Goal: Information Seeking & Learning: Check status

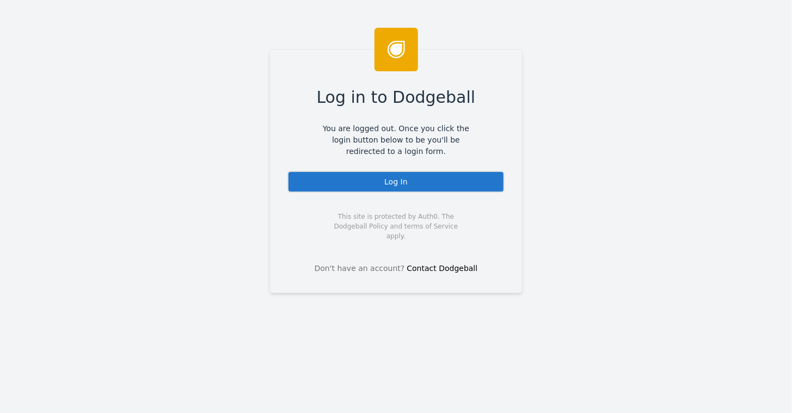
click at [383, 181] on div "Log In" at bounding box center [396, 182] width 217 height 22
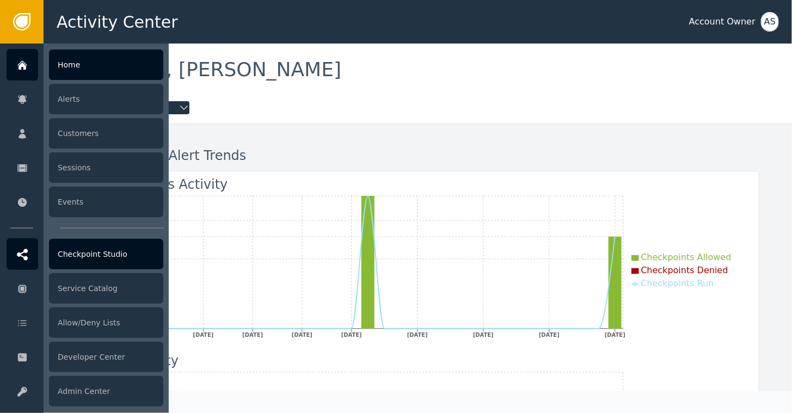
click at [89, 248] on div "Checkpoint Studio" at bounding box center [106, 254] width 114 height 30
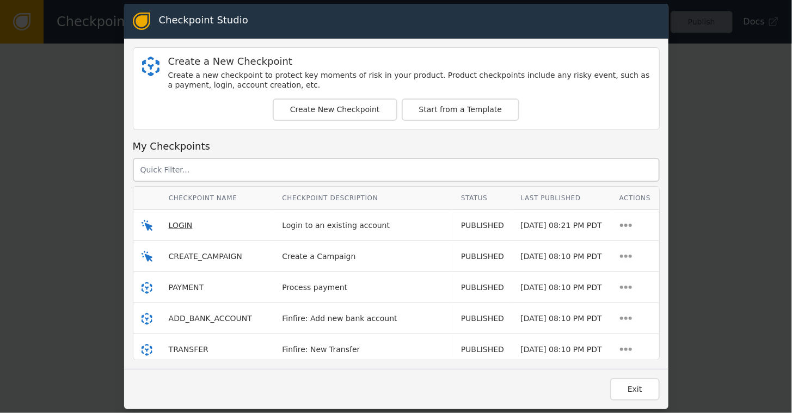
click at [179, 224] on span "LOGIN" at bounding box center [181, 225] width 24 height 9
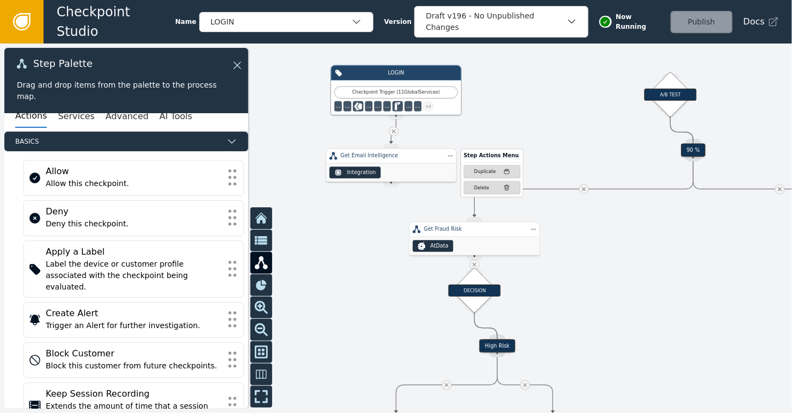
drag, startPoint x: 390, startPoint y: 152, endPoint x: 384, endPoint y: 169, distance: 18.3
click at [384, 169] on div "Integration" at bounding box center [391, 172] width 130 height 19
click at [24, 15] on icon at bounding box center [21, 21] width 17 height 17
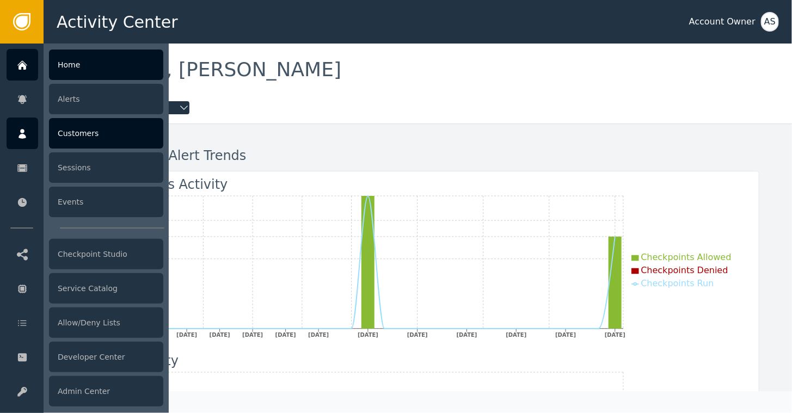
click at [90, 125] on div "Customers" at bounding box center [106, 133] width 114 height 30
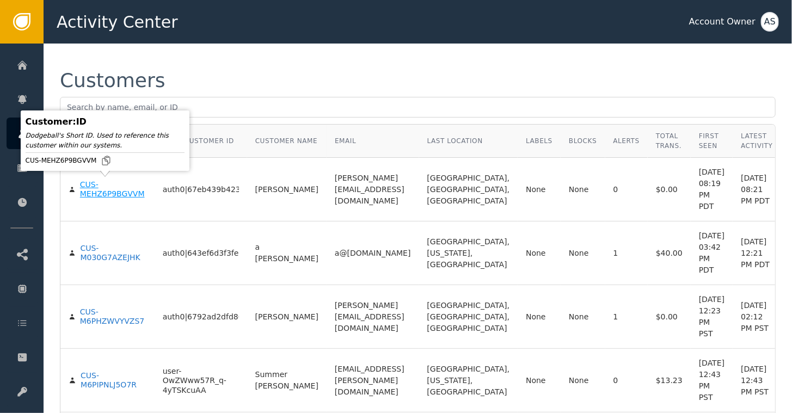
click at [83, 192] on div "CUS-MEHZ6P9BGVVM" at bounding box center [113, 189] width 66 height 19
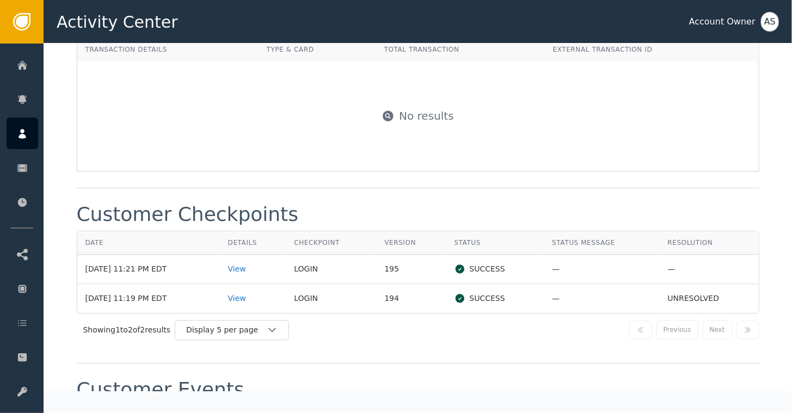
scroll to position [784, 0]
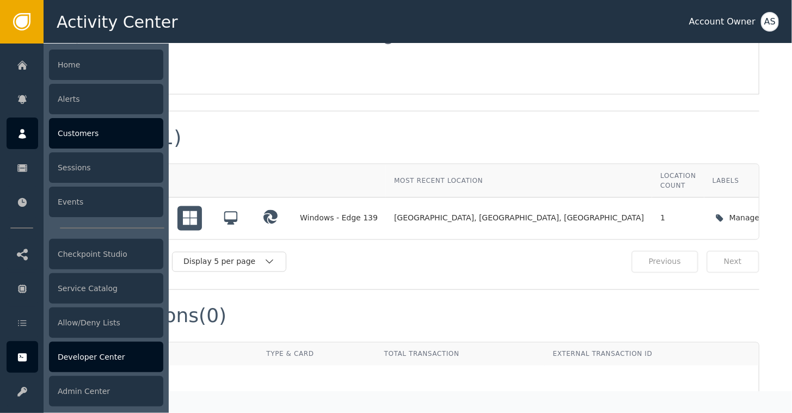
click at [17, 371] on div at bounding box center [23, 357] width 32 height 32
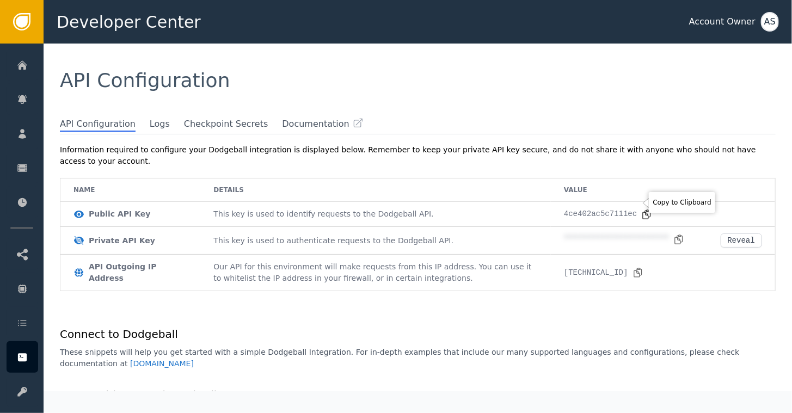
click at [641, 209] on icon at bounding box center [646, 214] width 11 height 11
drag, startPoint x: 475, startPoint y: 357, endPoint x: 490, endPoint y: 355, distance: 14.3
click at [674, 234] on icon at bounding box center [679, 239] width 11 height 11
click at [766, 85] on div "API Configuration" at bounding box center [418, 81] width 716 height 20
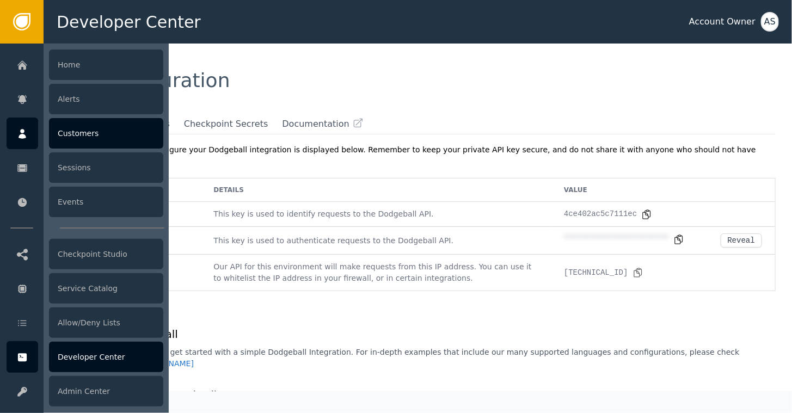
click at [64, 135] on div "Customers" at bounding box center [106, 133] width 114 height 30
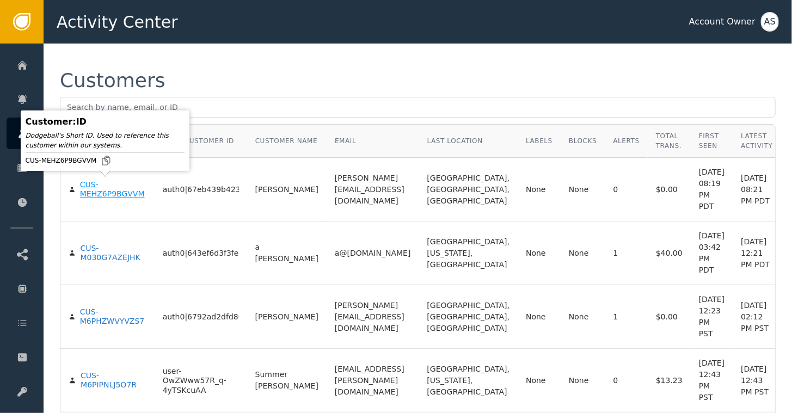
click at [105, 192] on div "CUS-MEHZ6P9BGVVM" at bounding box center [113, 189] width 66 height 19
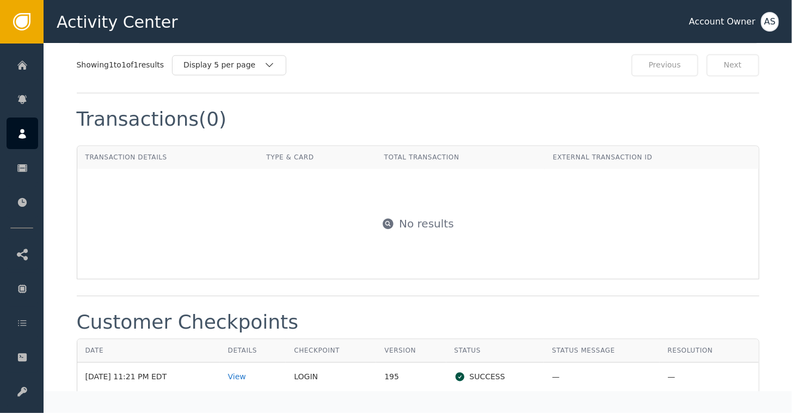
scroll to position [1089, 0]
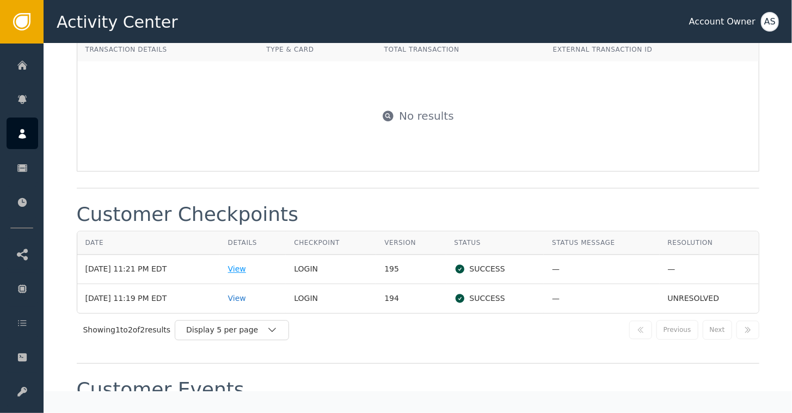
click at [241, 264] on div "View" at bounding box center [253, 269] width 50 height 11
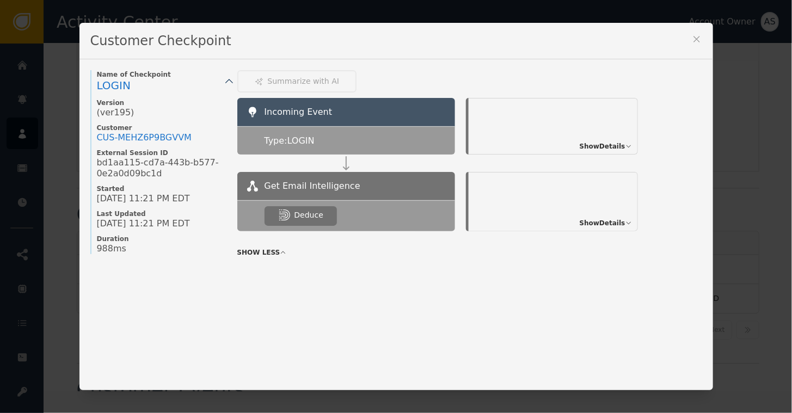
click at [692, 38] on icon at bounding box center [697, 39] width 11 height 11
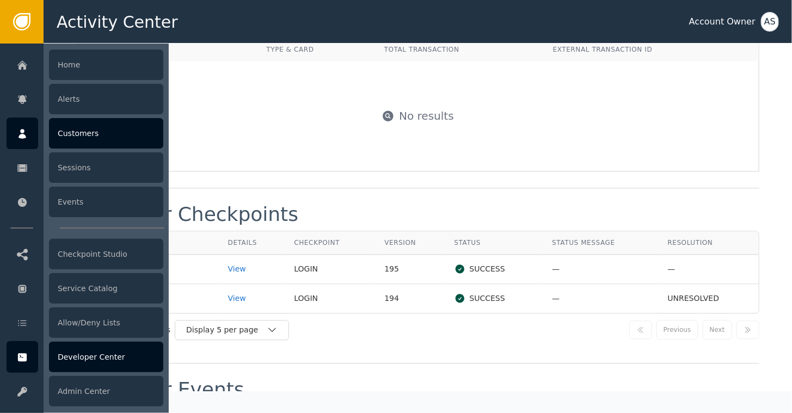
click at [91, 354] on div "Developer Center" at bounding box center [106, 357] width 114 height 30
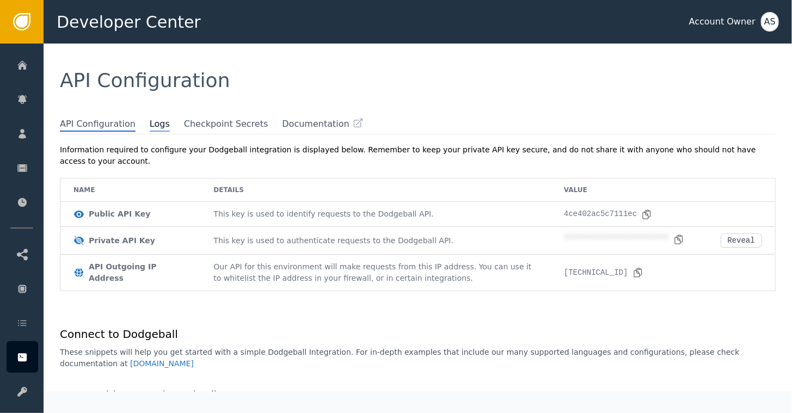
click at [150, 125] on span "Logs" at bounding box center [160, 125] width 20 height 14
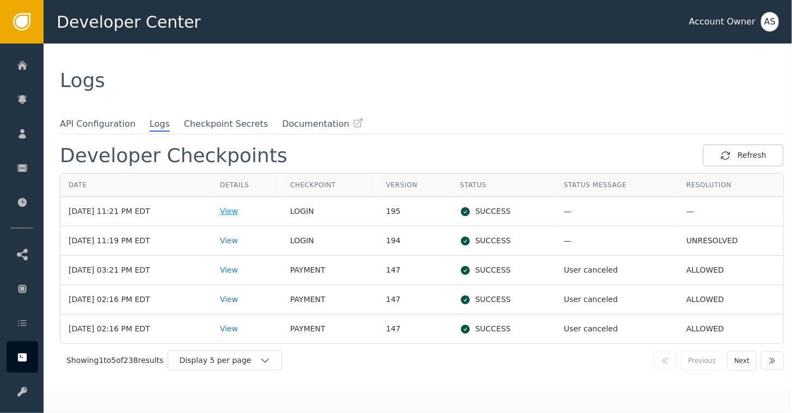
click at [238, 212] on div "View" at bounding box center [247, 211] width 54 height 11
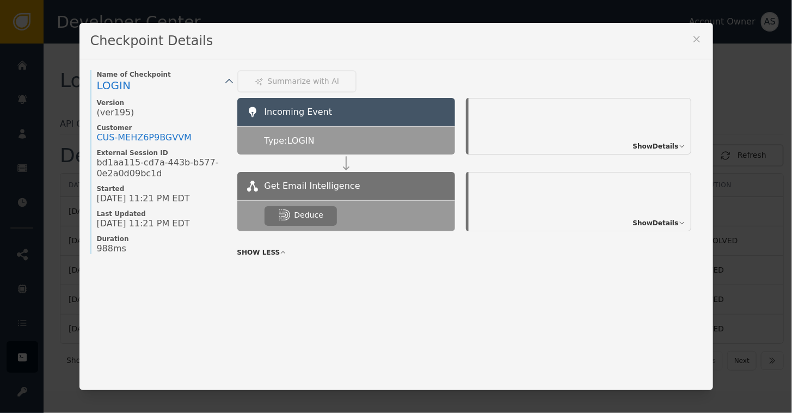
click at [652, 148] on span "Show Details" at bounding box center [656, 147] width 46 height 10
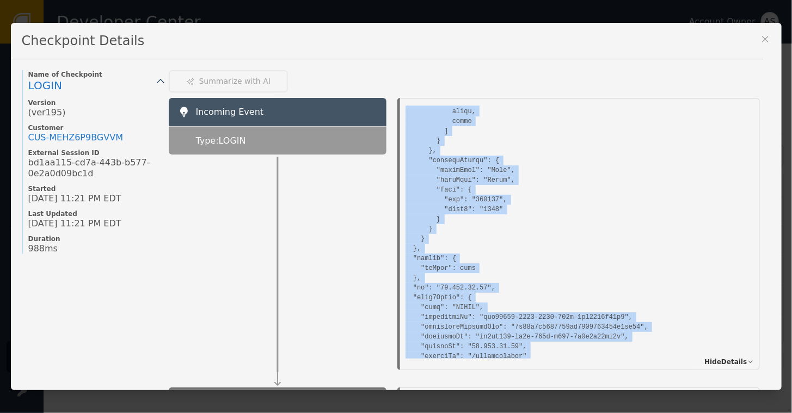
scroll to position [1317, 0]
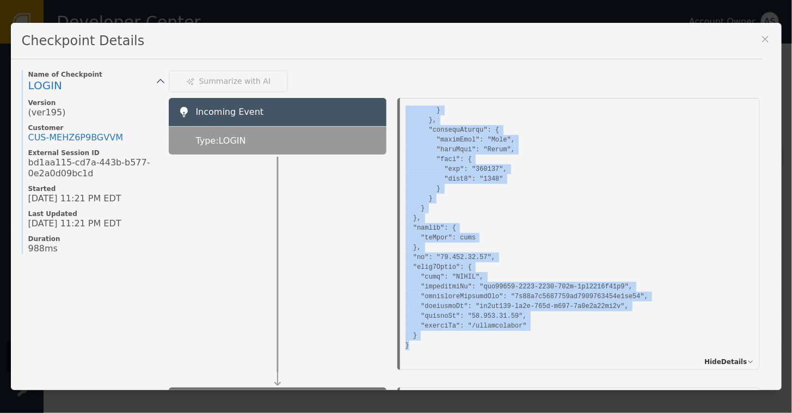
drag, startPoint x: 398, startPoint y: 123, endPoint x: 418, endPoint y: 340, distance: 217.7
copy pre "{ "address": { "firstName": "Golden", "lastName": "Klein", "line1": "13293 Maxi…"
click at [766, 38] on icon at bounding box center [765, 39] width 11 height 11
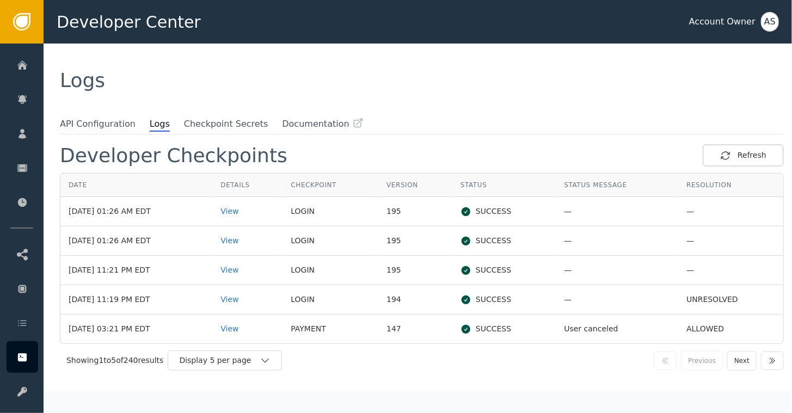
click at [150, 127] on span "Logs" at bounding box center [160, 125] width 20 height 14
click at [241, 210] on div "View" at bounding box center [248, 211] width 54 height 11
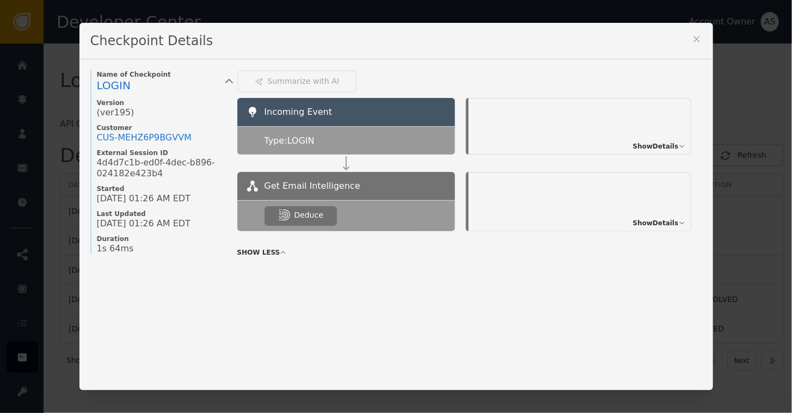
click at [693, 38] on icon at bounding box center [697, 39] width 11 height 11
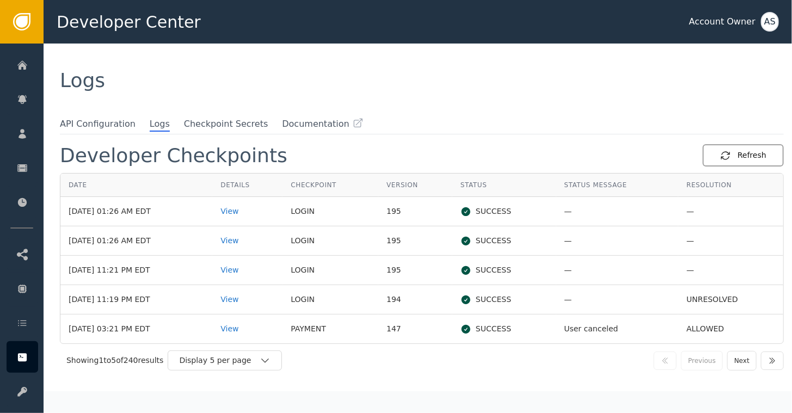
click at [737, 159] on div "Refresh" at bounding box center [743, 155] width 46 height 11
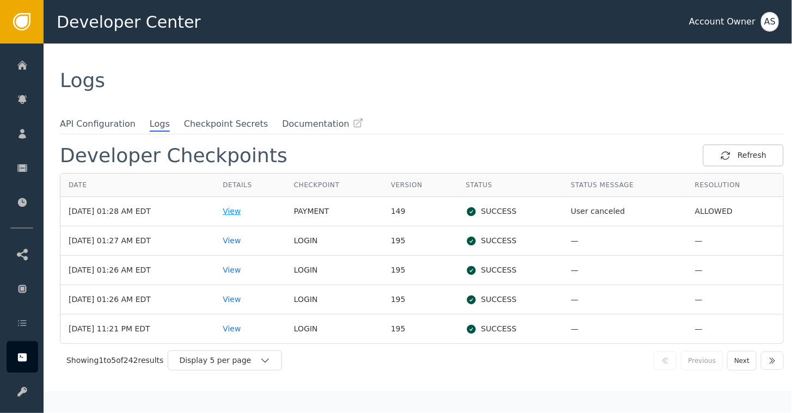
click at [245, 215] on div "View" at bounding box center [250, 211] width 55 height 11
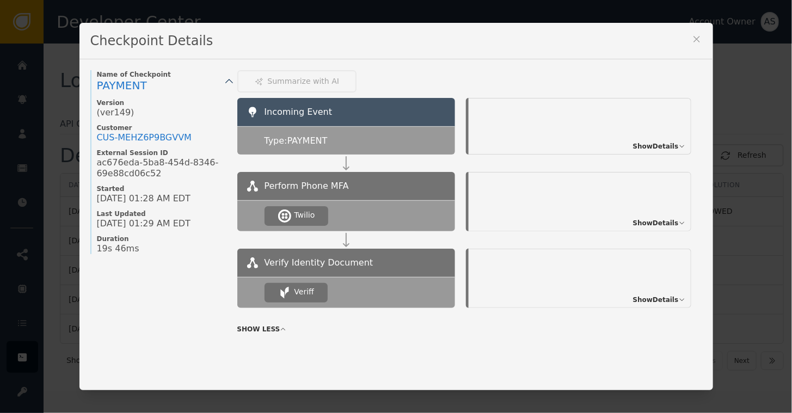
click at [661, 223] on span "Show Details" at bounding box center [656, 223] width 46 height 10
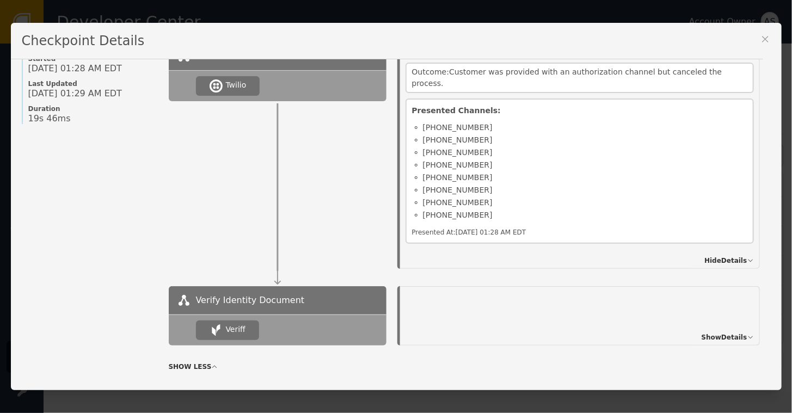
scroll to position [140, 0]
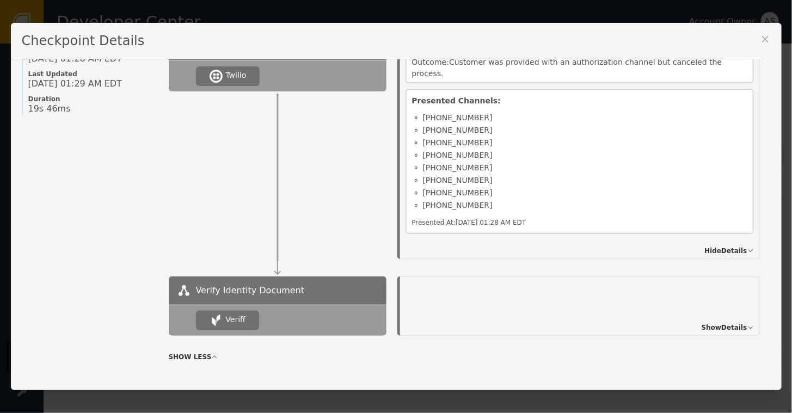
click at [702, 323] on span "Show Details" at bounding box center [725, 328] width 46 height 10
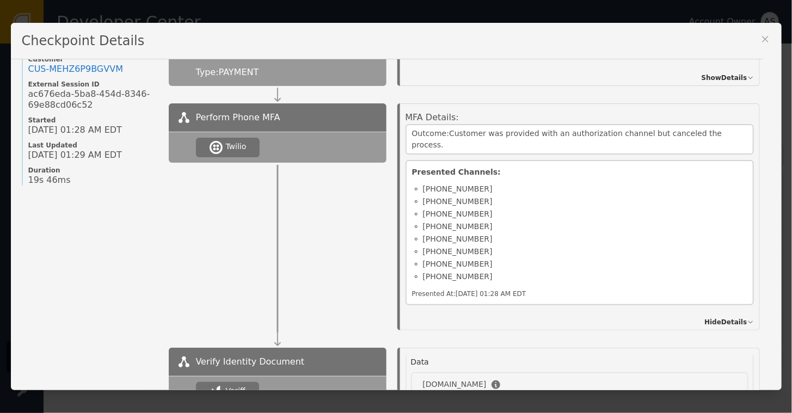
scroll to position [0, 0]
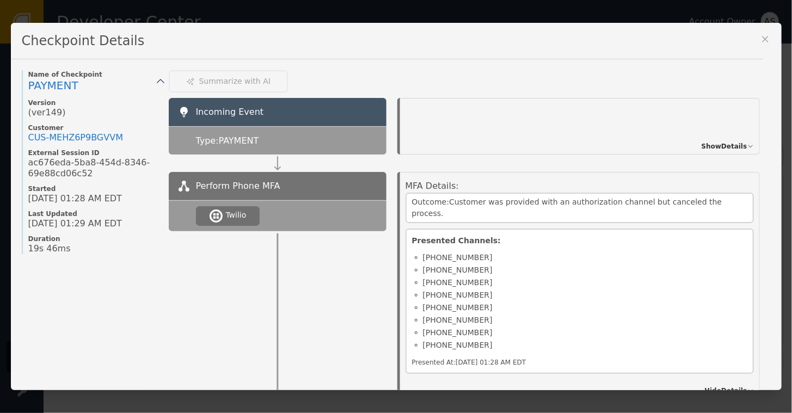
click at [767, 38] on icon at bounding box center [765, 39] width 6 height 6
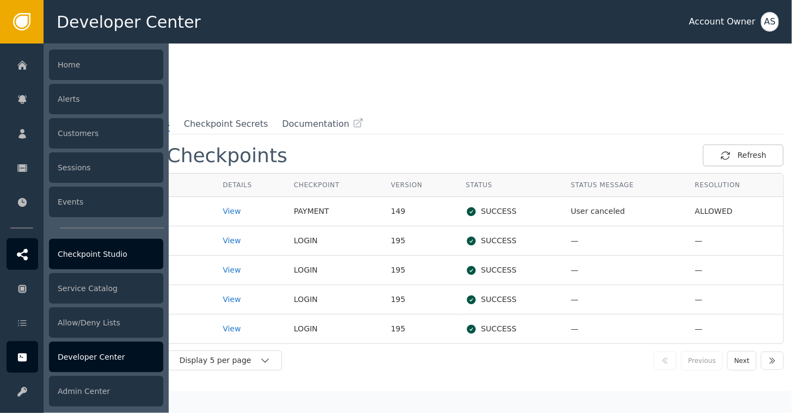
click at [25, 262] on div at bounding box center [23, 255] width 32 height 32
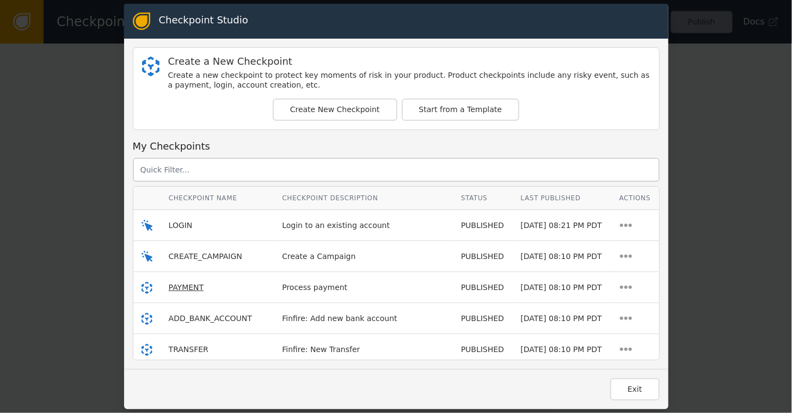
click at [188, 284] on span "PAYMENT" at bounding box center [186, 287] width 35 height 9
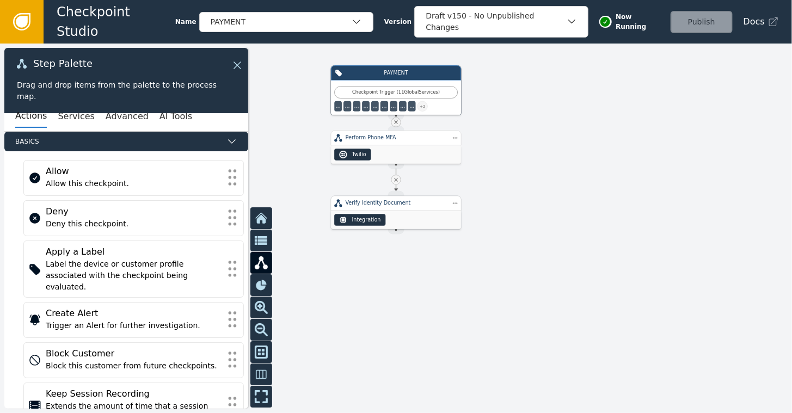
click at [390, 218] on div "Integration" at bounding box center [396, 220] width 130 height 19
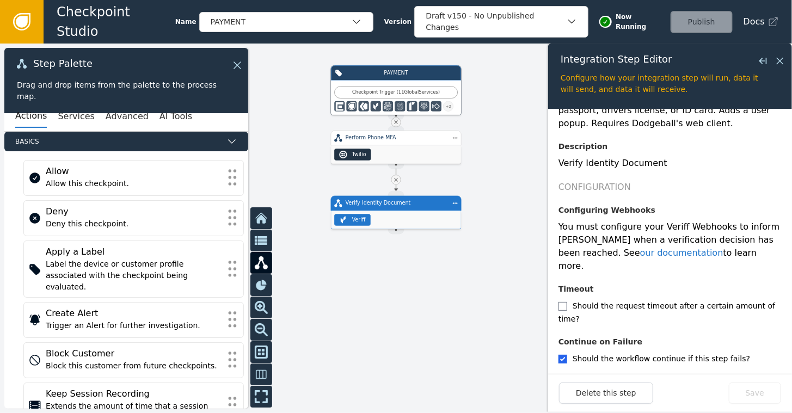
scroll to position [137, 0]
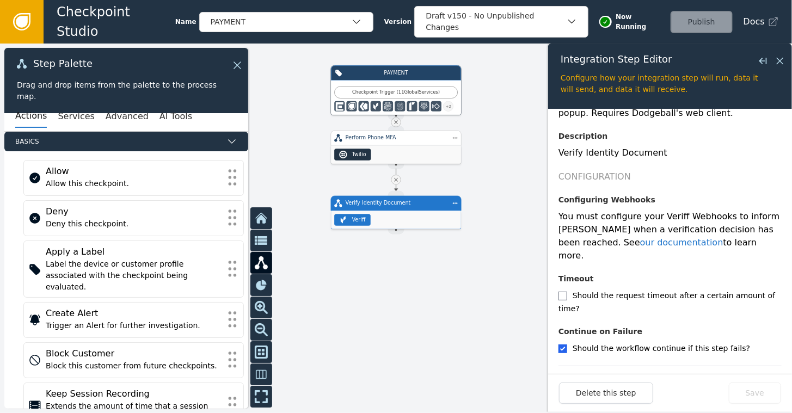
click at [405, 145] on div "Twilio" at bounding box center [396, 154] width 130 height 19
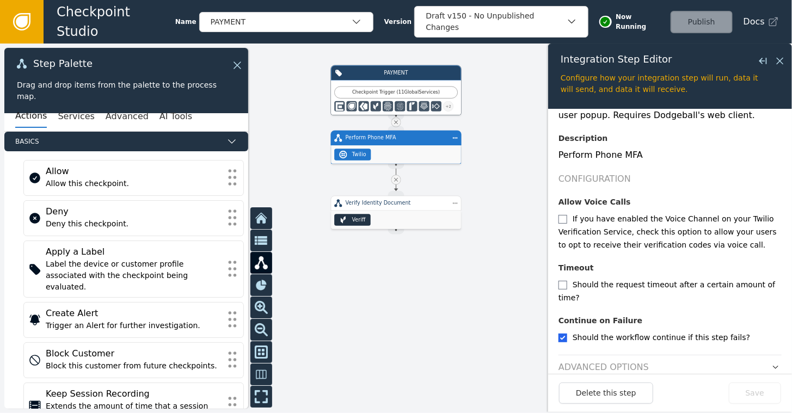
scroll to position [139, 0]
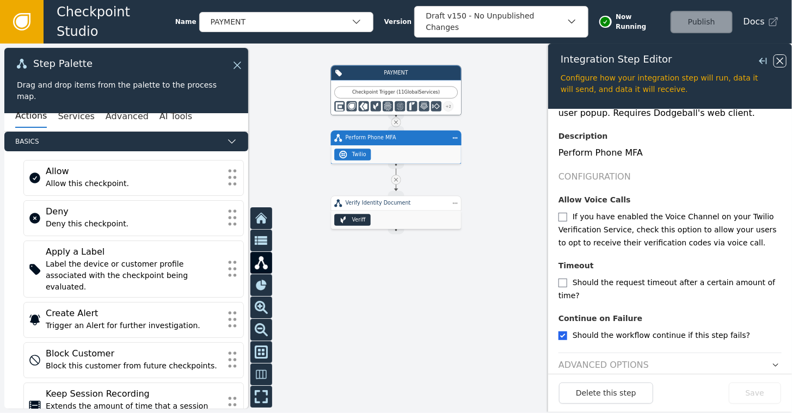
click at [781, 59] on icon at bounding box center [780, 61] width 12 height 12
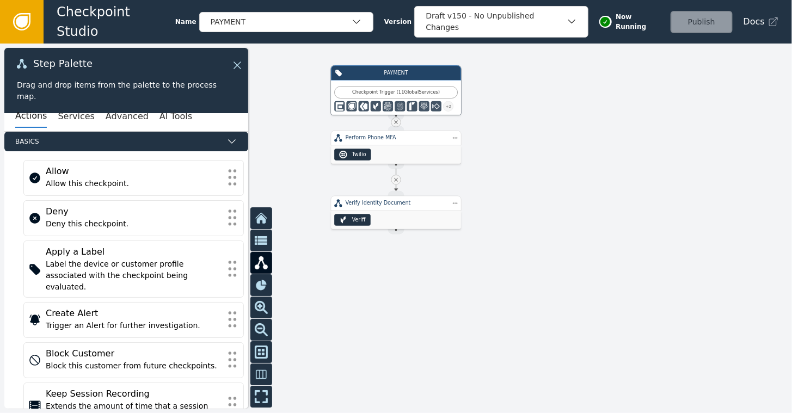
click at [11, 18] on link at bounding box center [22, 22] width 44 height 44
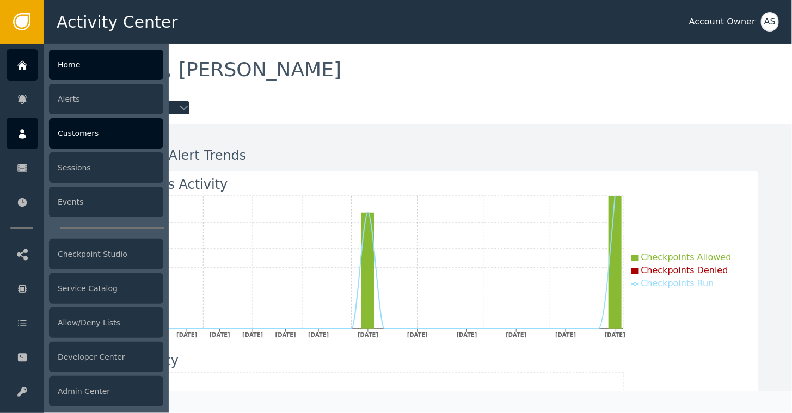
click at [81, 138] on div "Customers" at bounding box center [106, 133] width 114 height 30
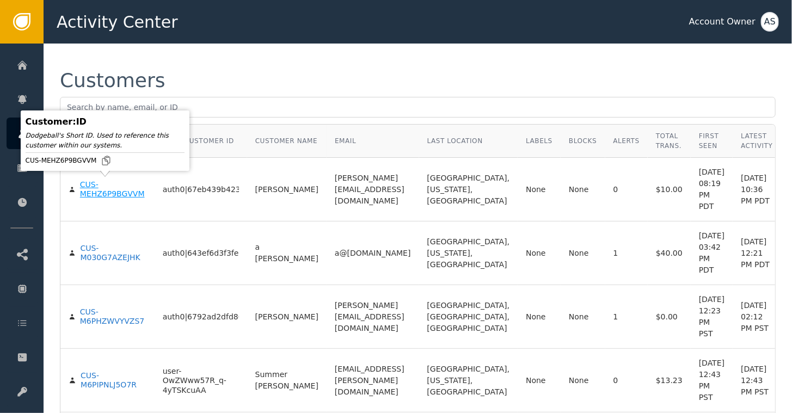
click at [94, 188] on div "CUS-MEHZ6P9BGVVM" at bounding box center [113, 189] width 66 height 19
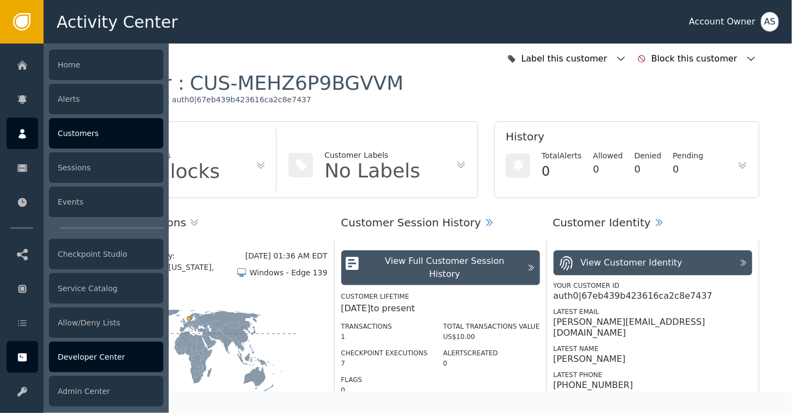
click at [94, 353] on div "Developer Center" at bounding box center [106, 357] width 114 height 30
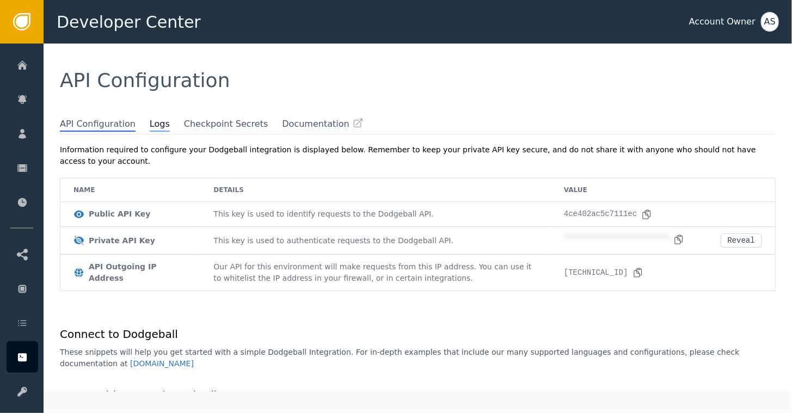
click at [150, 124] on span "Logs" at bounding box center [160, 125] width 20 height 14
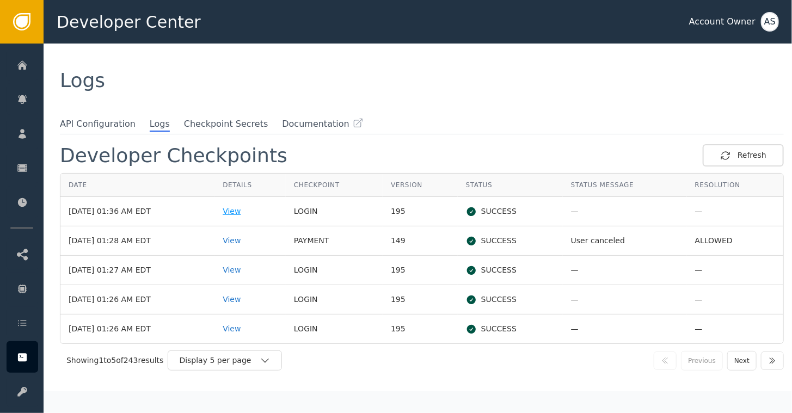
click at [240, 210] on div "View" at bounding box center [250, 211] width 55 height 11
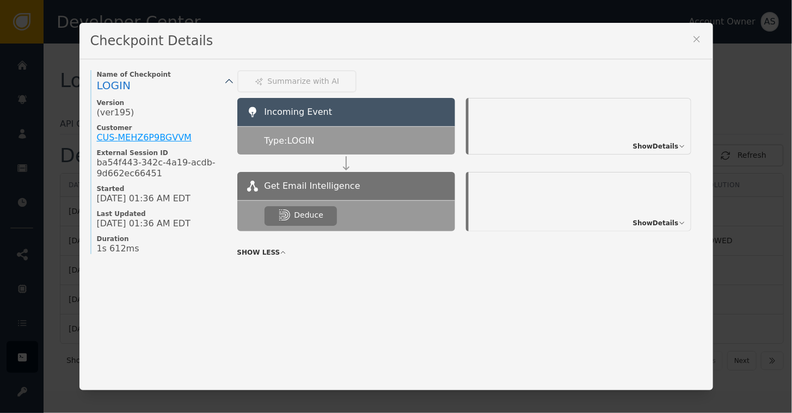
click at [155, 135] on div "CUS- MEHZ6P9BGVVM" at bounding box center [144, 137] width 95 height 11
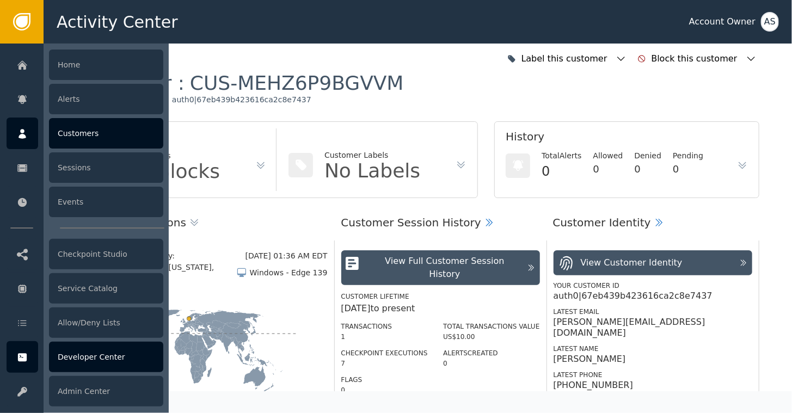
click at [82, 362] on div "Developer Center" at bounding box center [106, 357] width 114 height 30
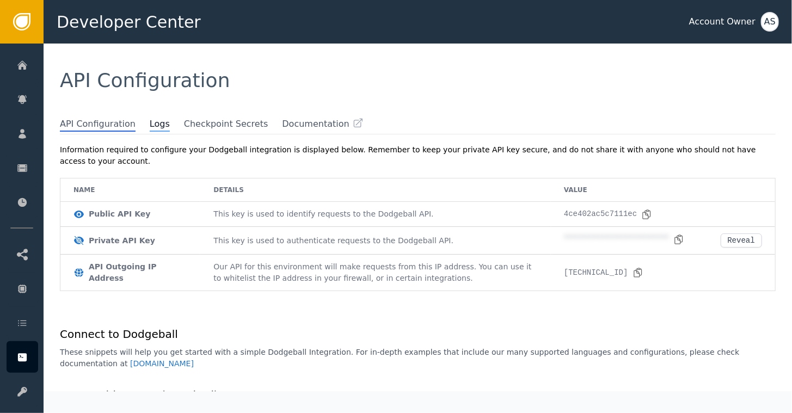
click at [151, 126] on span "Logs" at bounding box center [160, 125] width 20 height 14
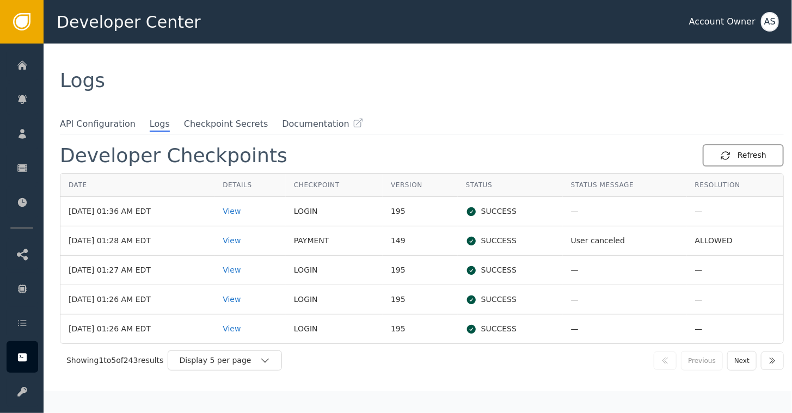
click at [745, 156] on div "Refresh" at bounding box center [743, 155] width 46 height 11
click at [248, 207] on div "View" at bounding box center [250, 211] width 55 height 11
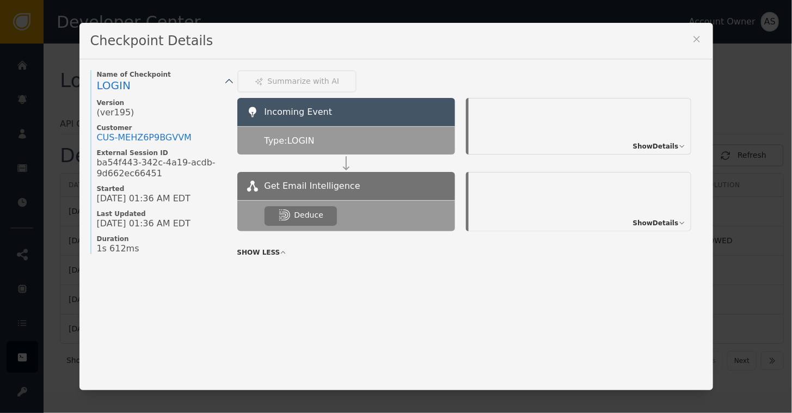
click at [692, 42] on icon at bounding box center [697, 39] width 11 height 11
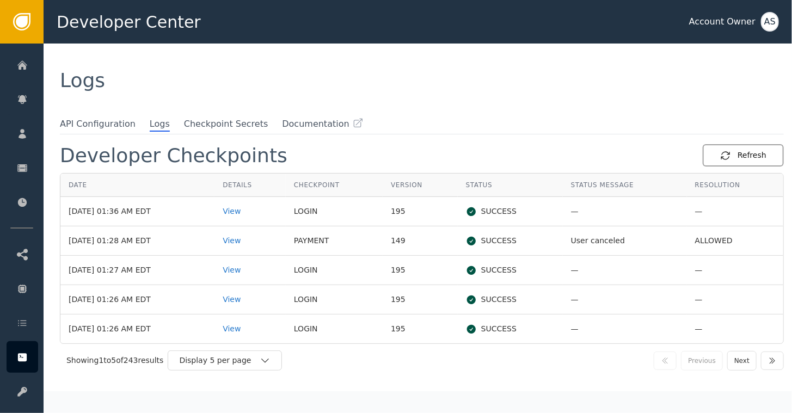
click at [739, 154] on div "Refresh" at bounding box center [743, 155] width 46 height 11
click at [244, 210] on div "View" at bounding box center [250, 211] width 55 height 11
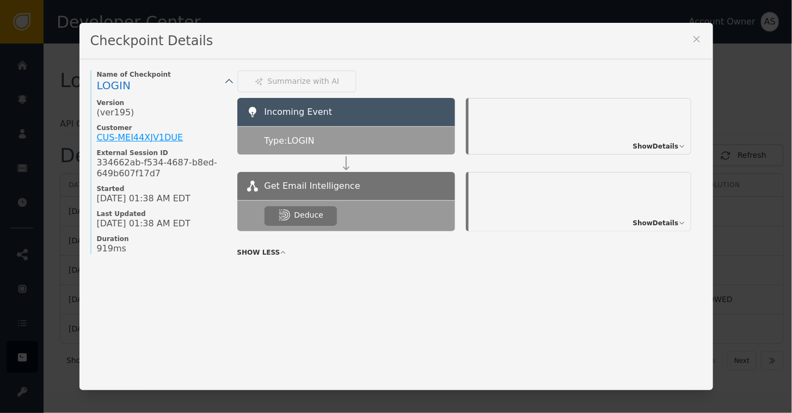
click at [140, 136] on div "CUS- MEI44XJV1DUE" at bounding box center [140, 137] width 87 height 11
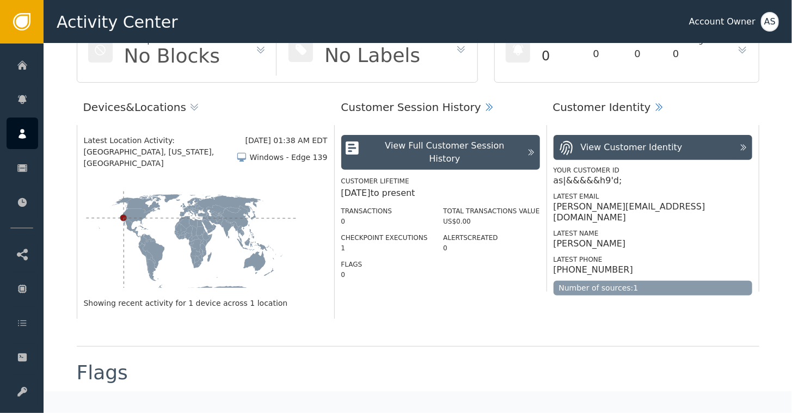
scroll to position [109, 0]
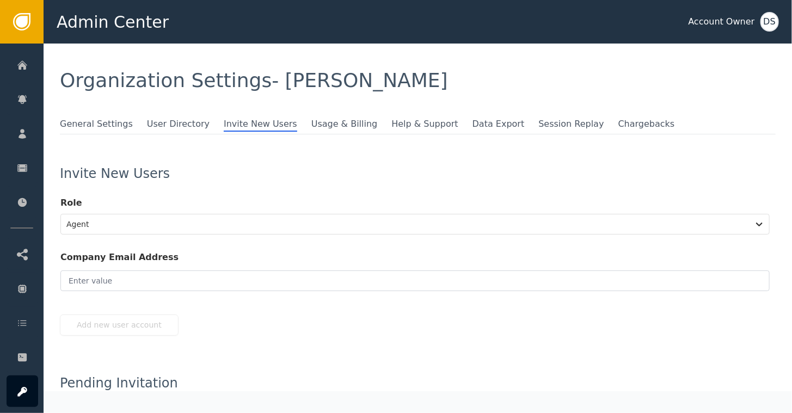
scroll to position [124, 0]
